Goal: Find specific page/section: Find specific page/section

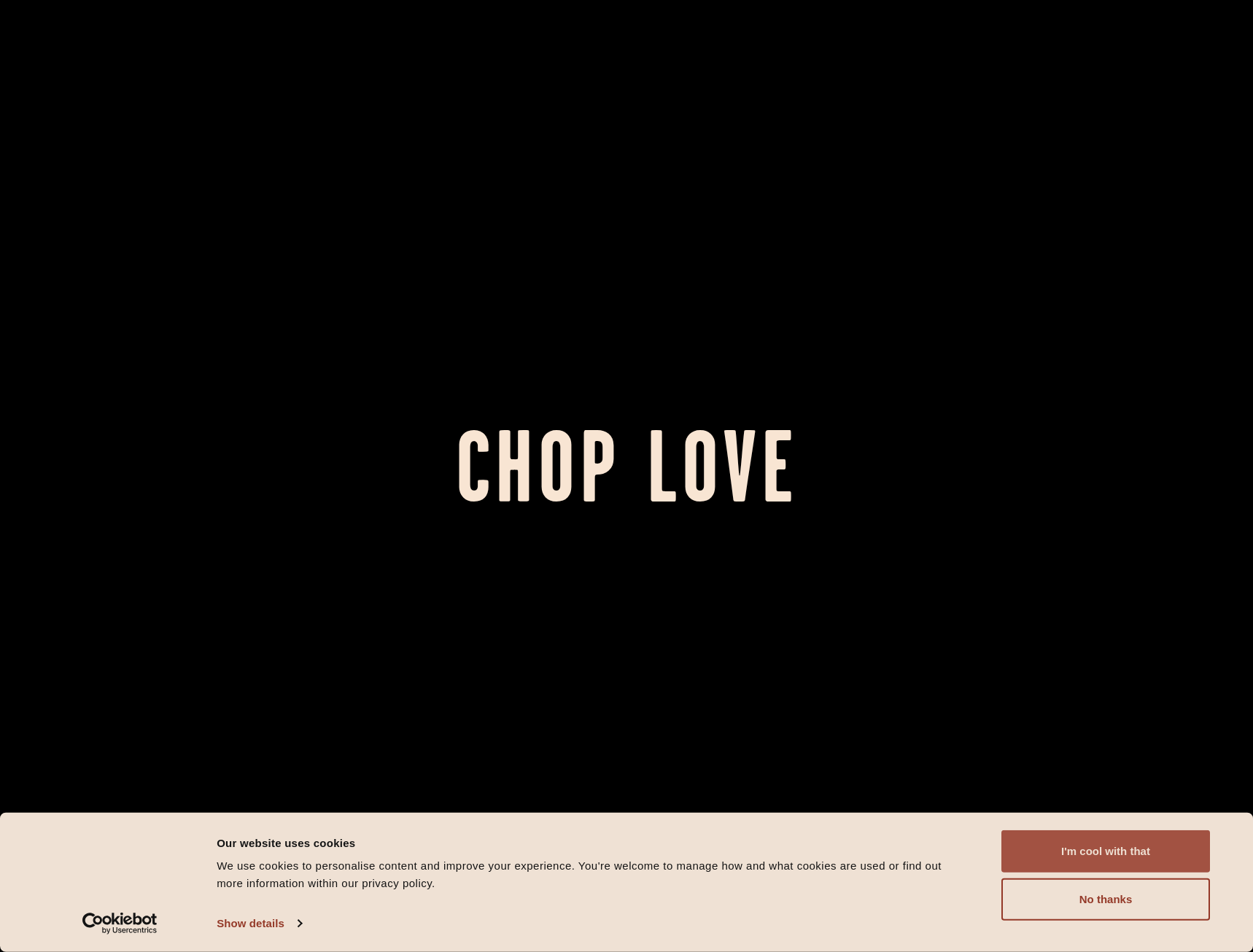
click at [1066, 851] on button "I'm cool with that" at bounding box center [1105, 852] width 209 height 42
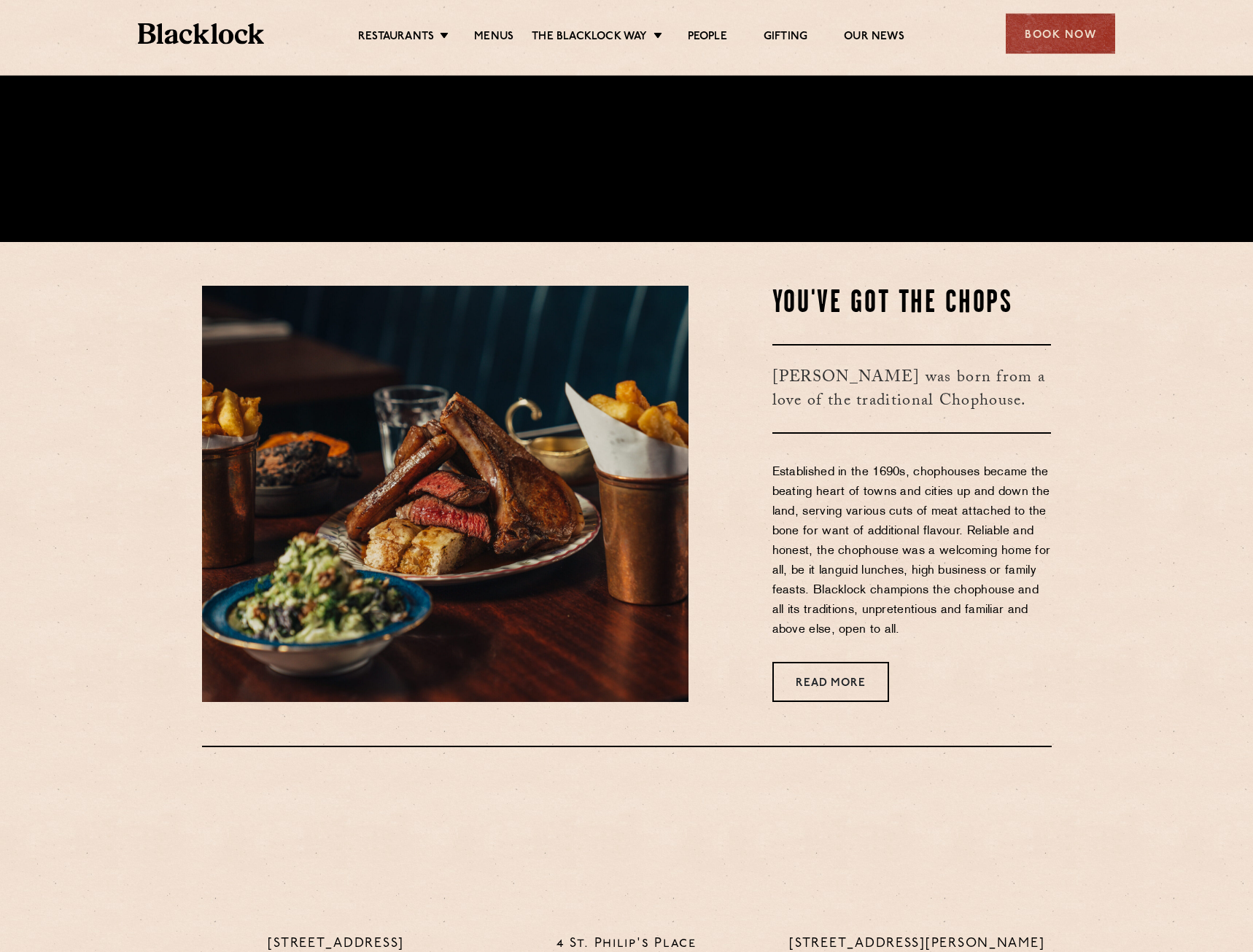
scroll to position [744, 0]
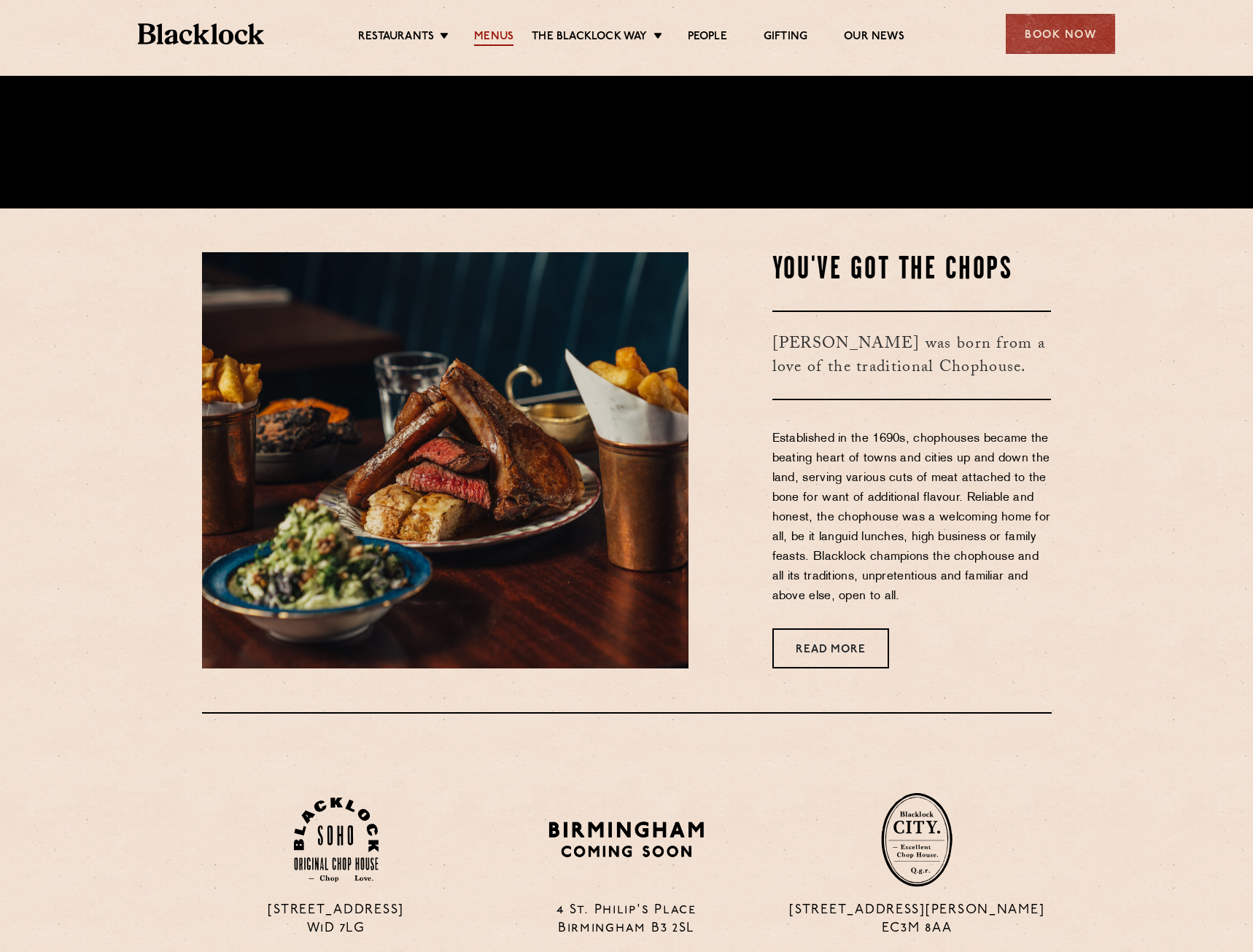
click at [486, 31] on link "Menus" at bounding box center [493, 38] width 40 height 16
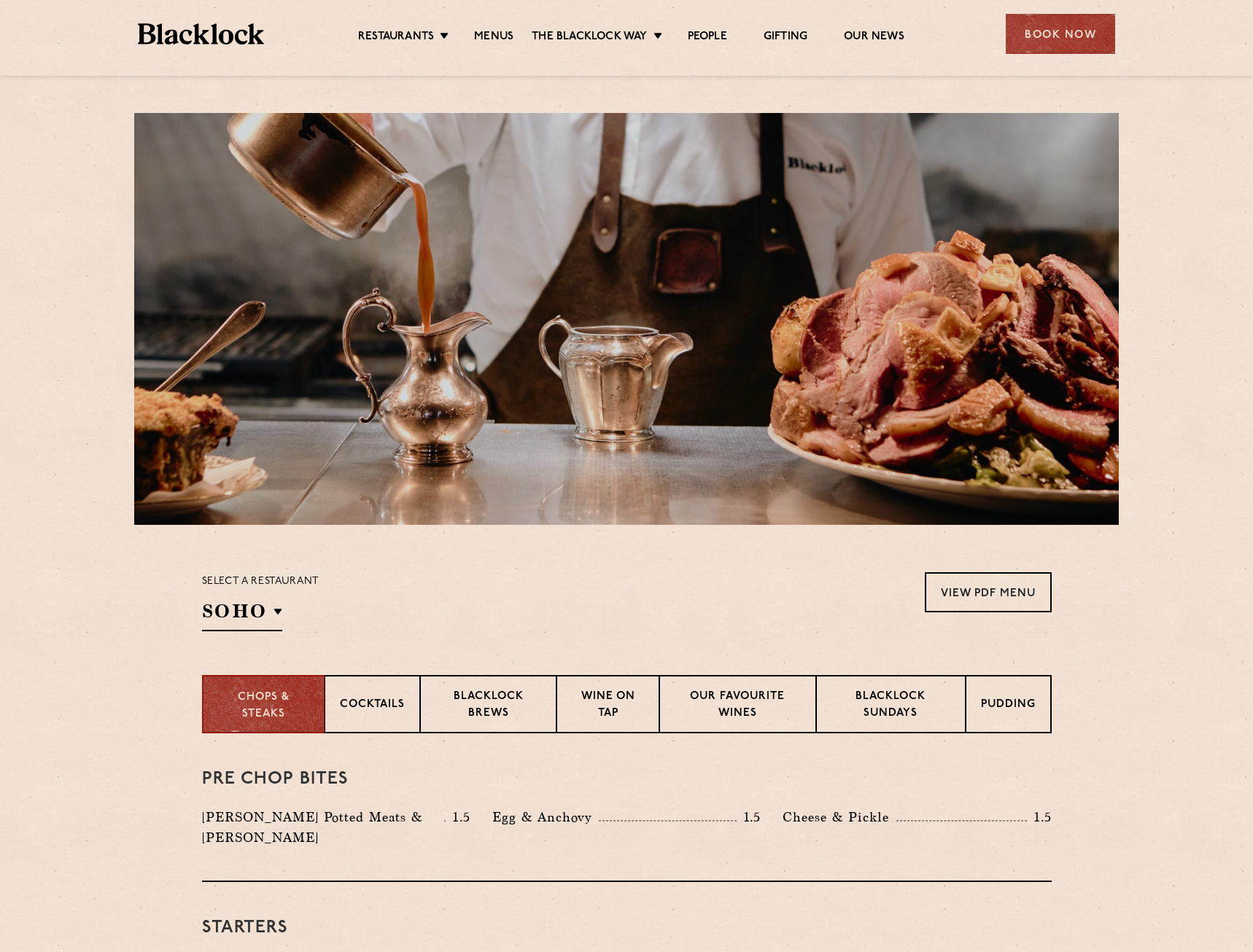
drag, startPoint x: 100, startPoint y: 634, endPoint x: 396, endPoint y: 24, distance: 678.0
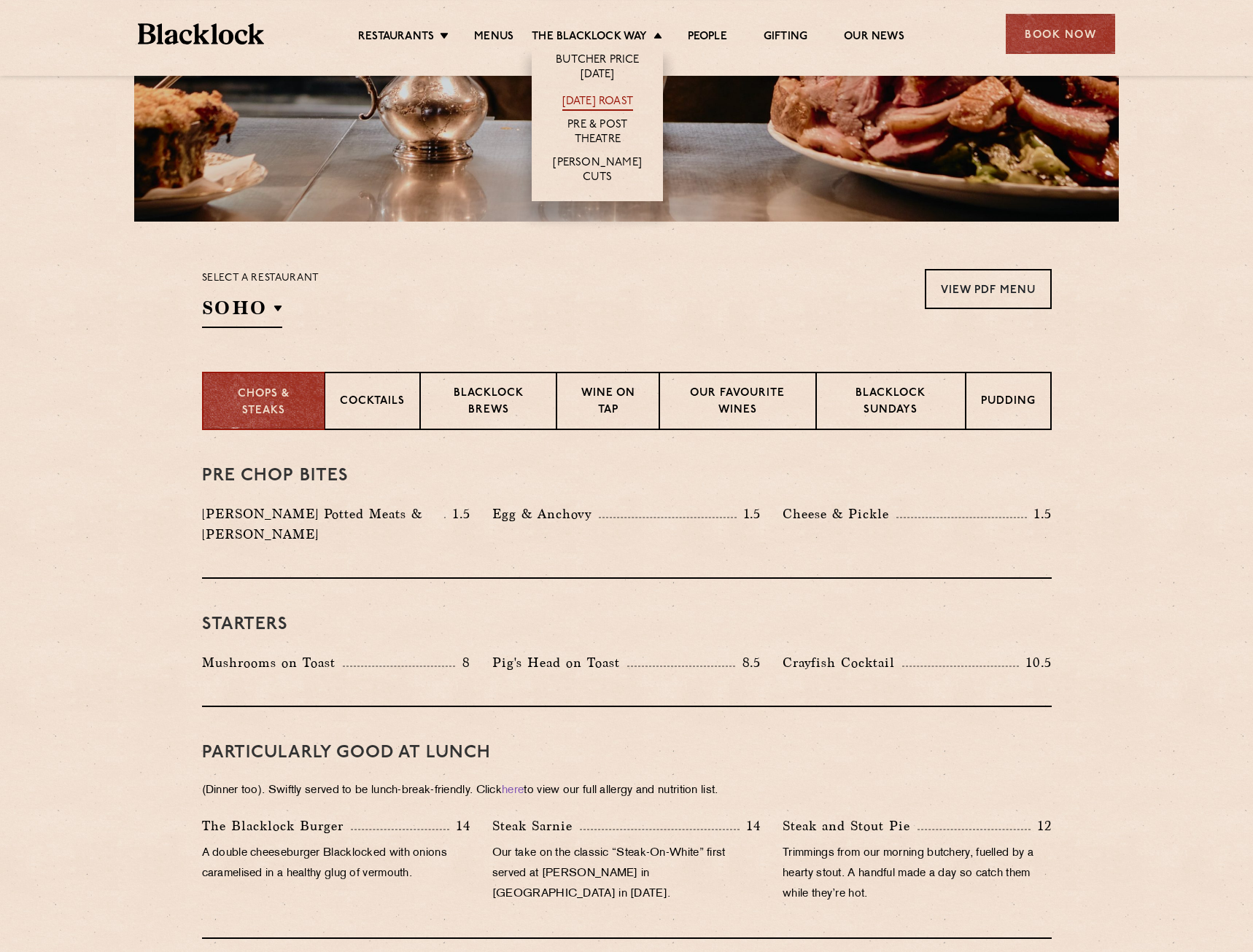
scroll to position [346, 0]
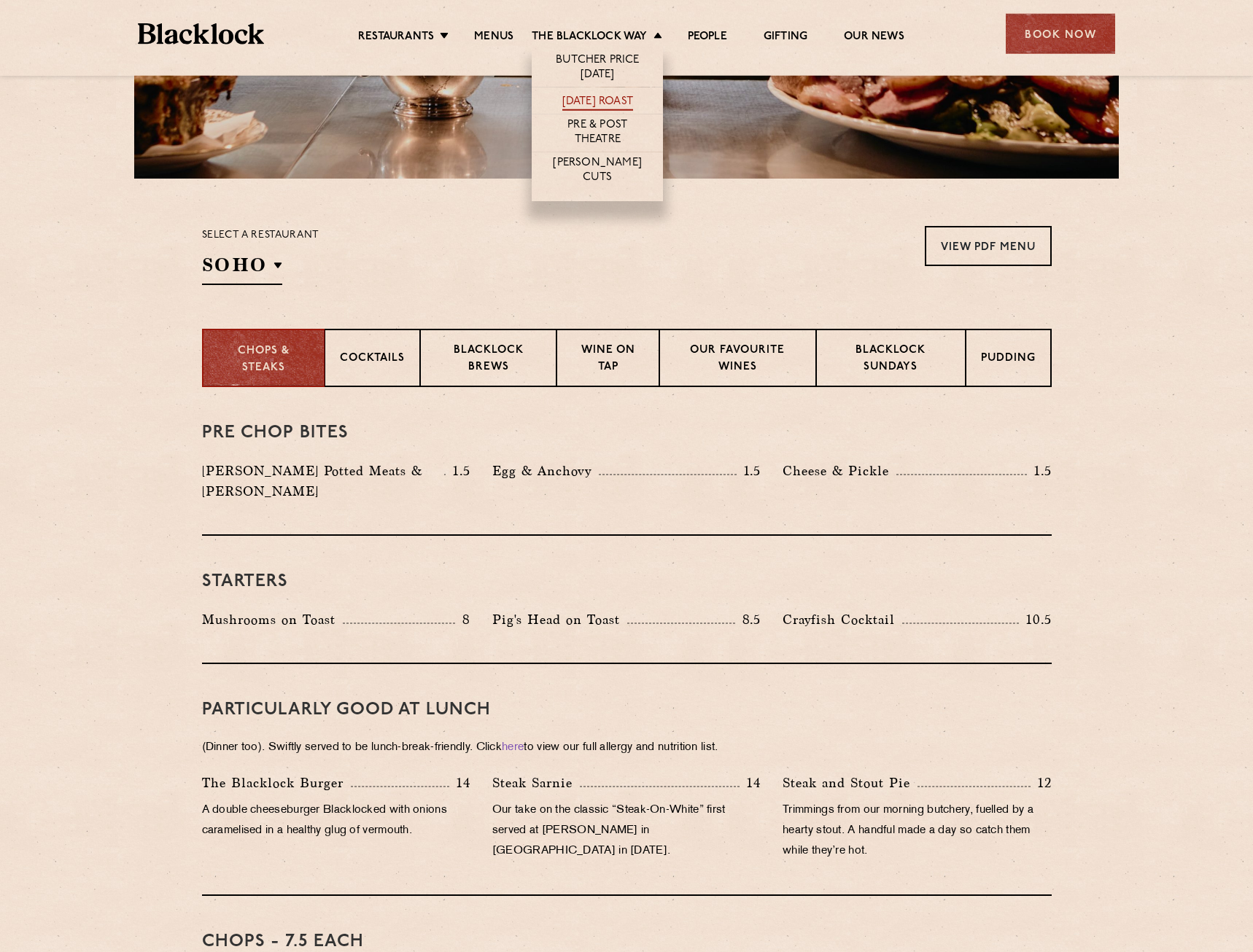
click at [605, 99] on link "[DATE] Roast" at bounding box center [597, 103] width 70 height 16
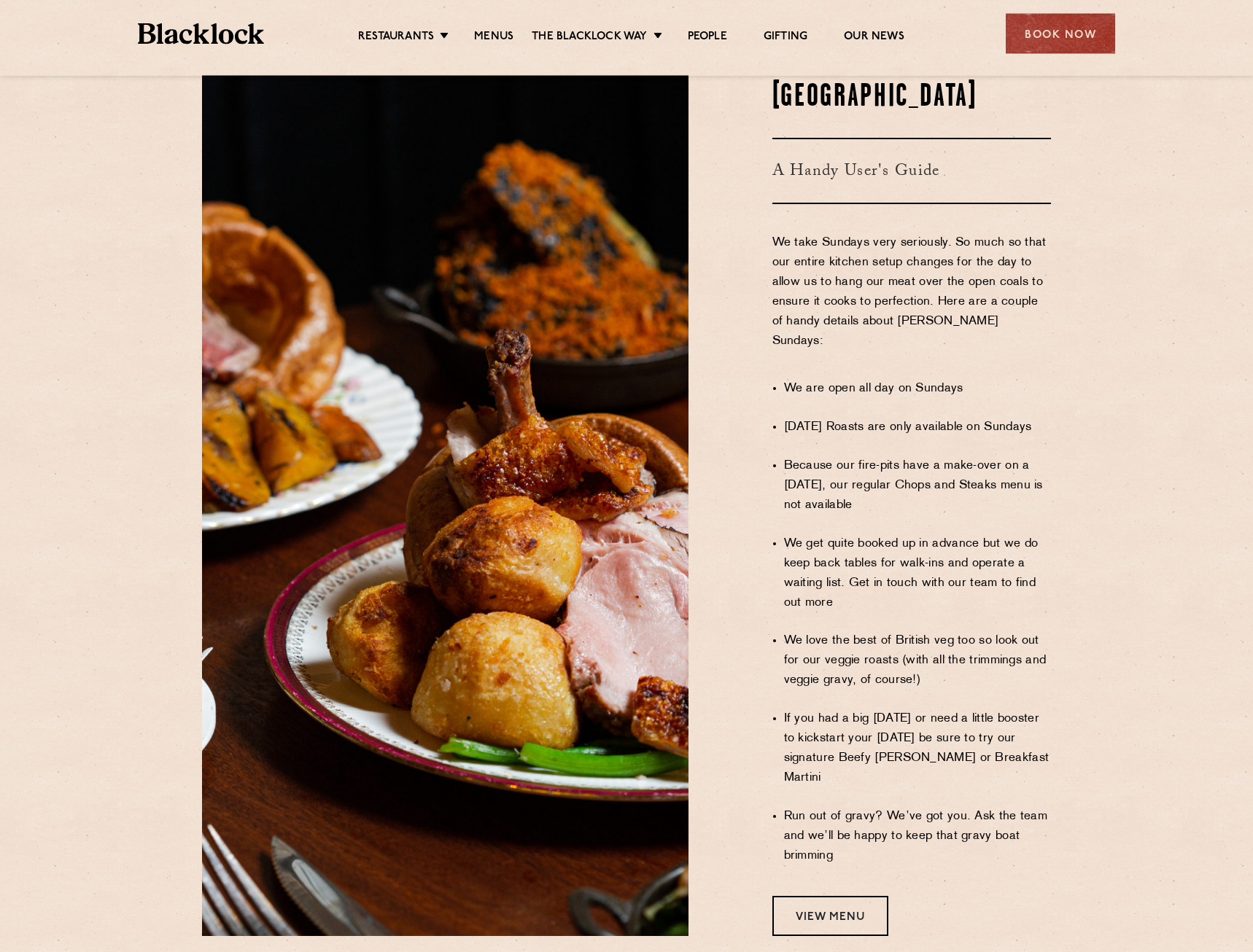
scroll to position [744, 0]
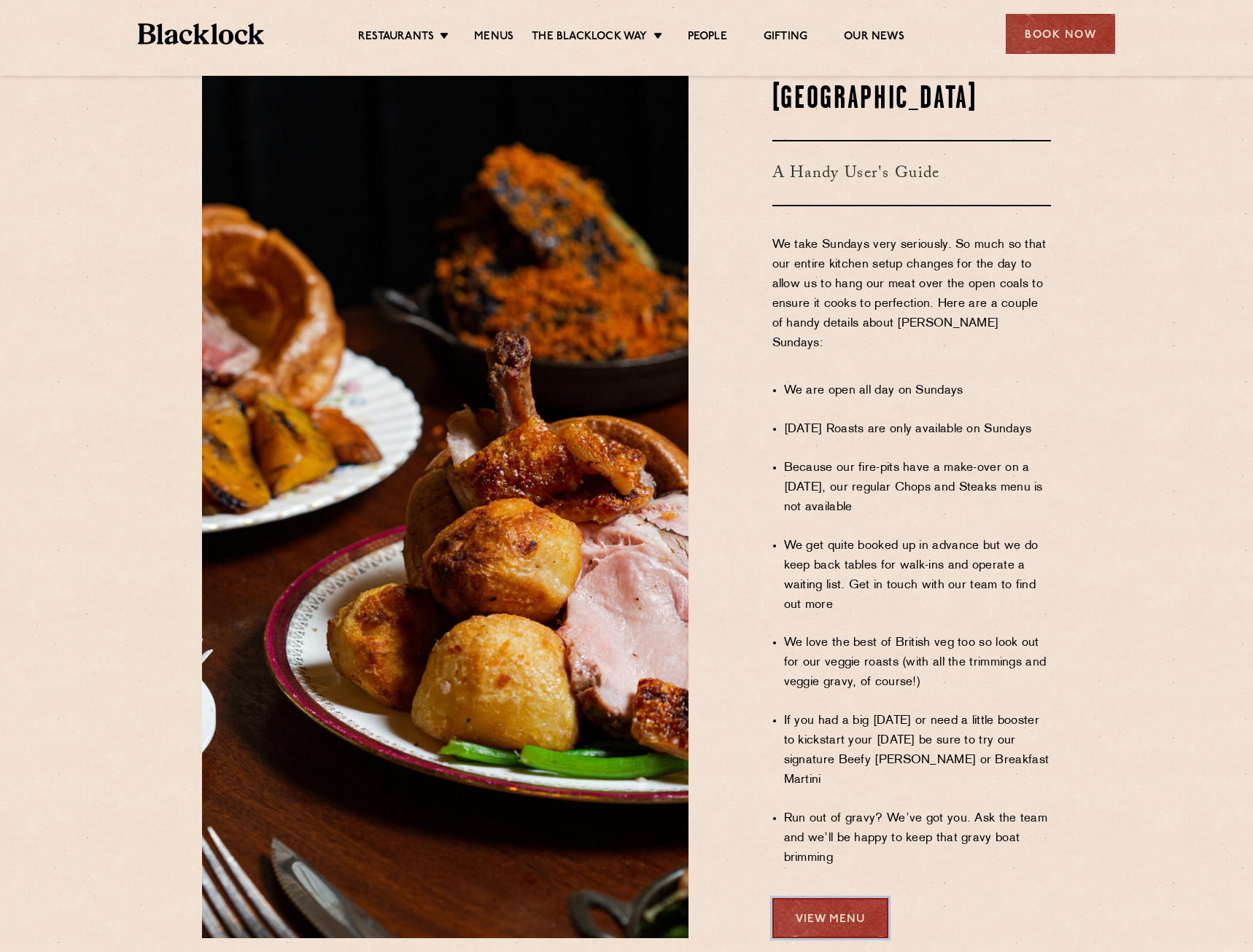
click at [792, 898] on link "View Menu" at bounding box center [830, 919] width 116 height 41
